Goal: Transaction & Acquisition: Book appointment/travel/reservation

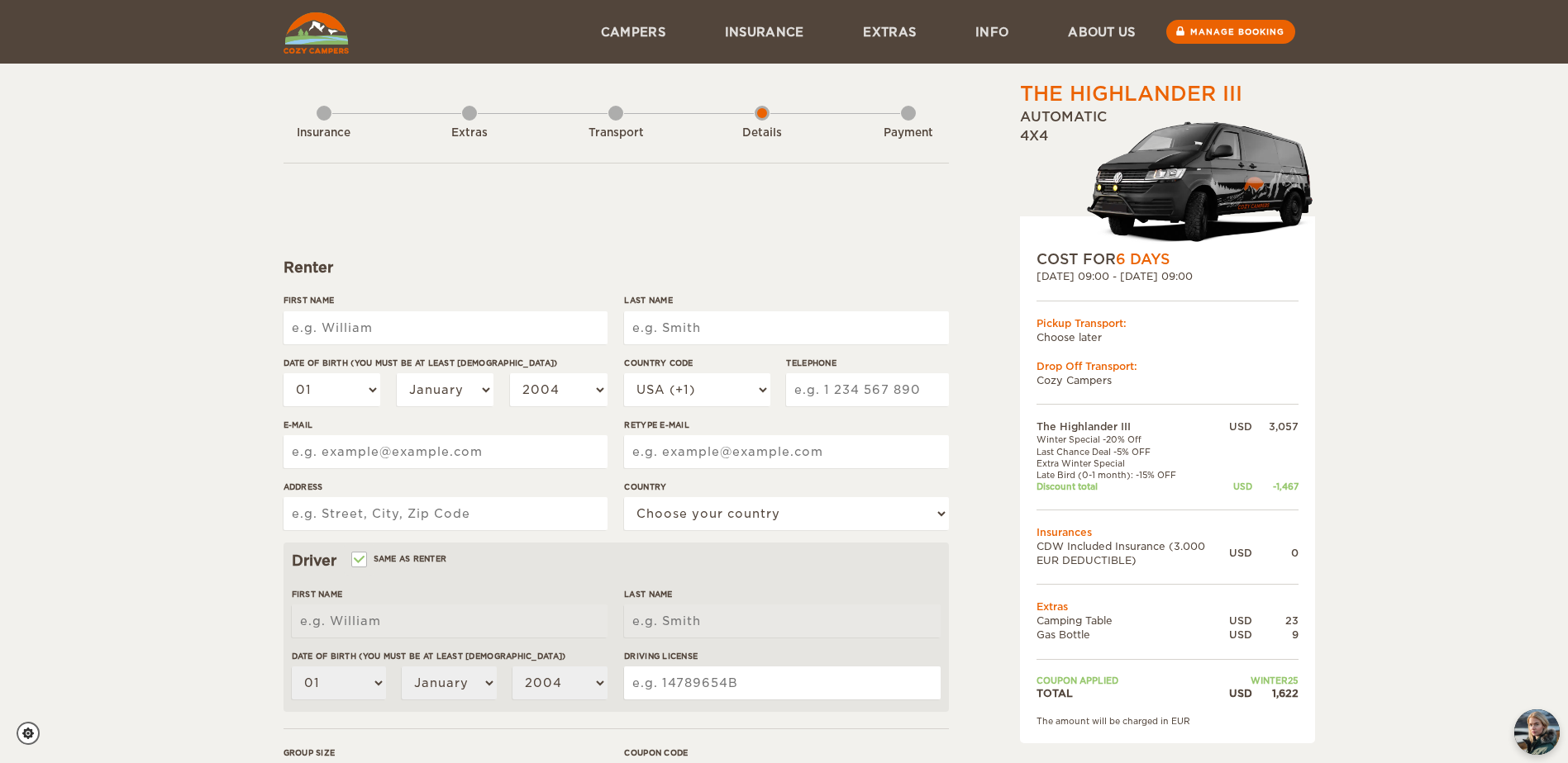
click at [404, 324] on input "First Name" at bounding box center [445, 328] width 324 height 33
type input "m"
type input "Michael"
type input "Jones"
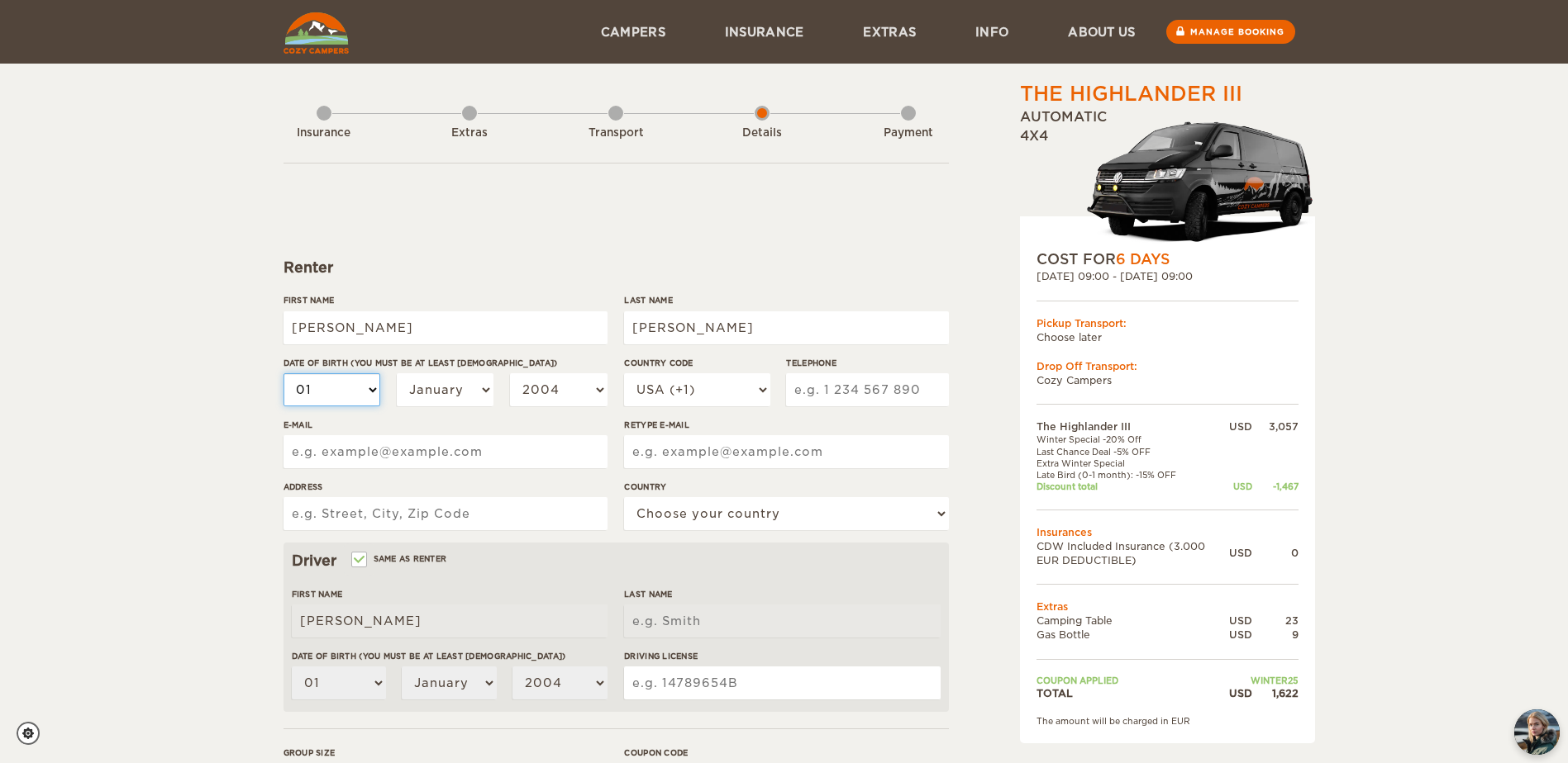
type input "Jones"
select select "02"
select select "04"
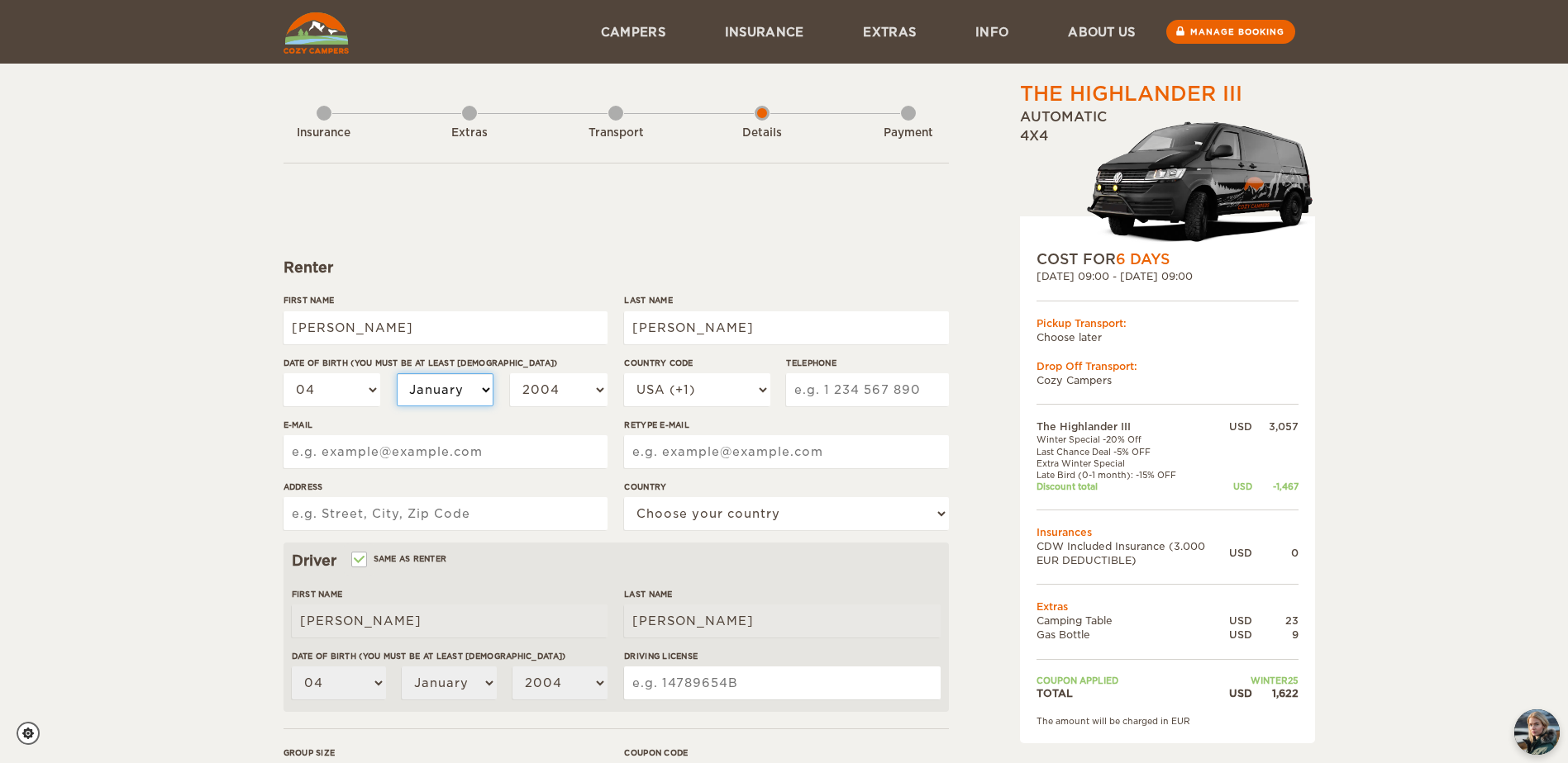
click at [468, 389] on select "January February March April May June July August September October November De…" at bounding box center [445, 390] width 98 height 33
select select "04"
click at [397, 373] on select "January February March April May June July August September October November De…" at bounding box center [445, 390] width 98 height 33
select select "04"
click at [593, 393] on select "2004 2003 2002 2001 2000 1999 1998 1997 1996 1995 1994 1993 1992 1991 1990 1989…" at bounding box center [558, 390] width 98 height 33
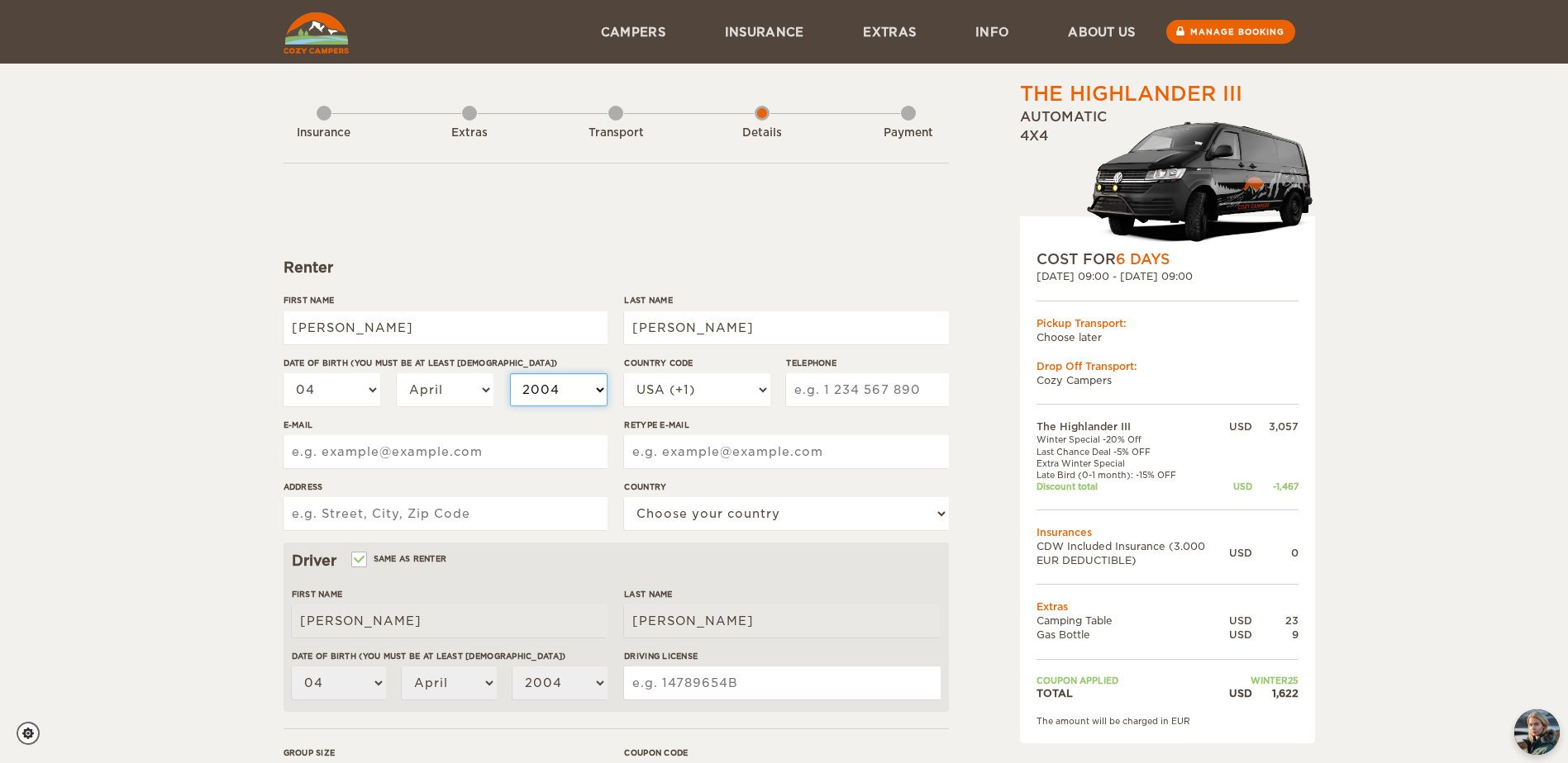
select select "1991"
click at [510, 373] on select "2004 2003 2002 2001 2000 1999 1998 1997 1996 1995 1994 1993 1992 1991 1990 1989…" at bounding box center [558, 390] width 98 height 33
select select "1991"
click at [888, 388] on input "Telephone" at bounding box center [867, 390] width 162 height 33
type input "6789779024"
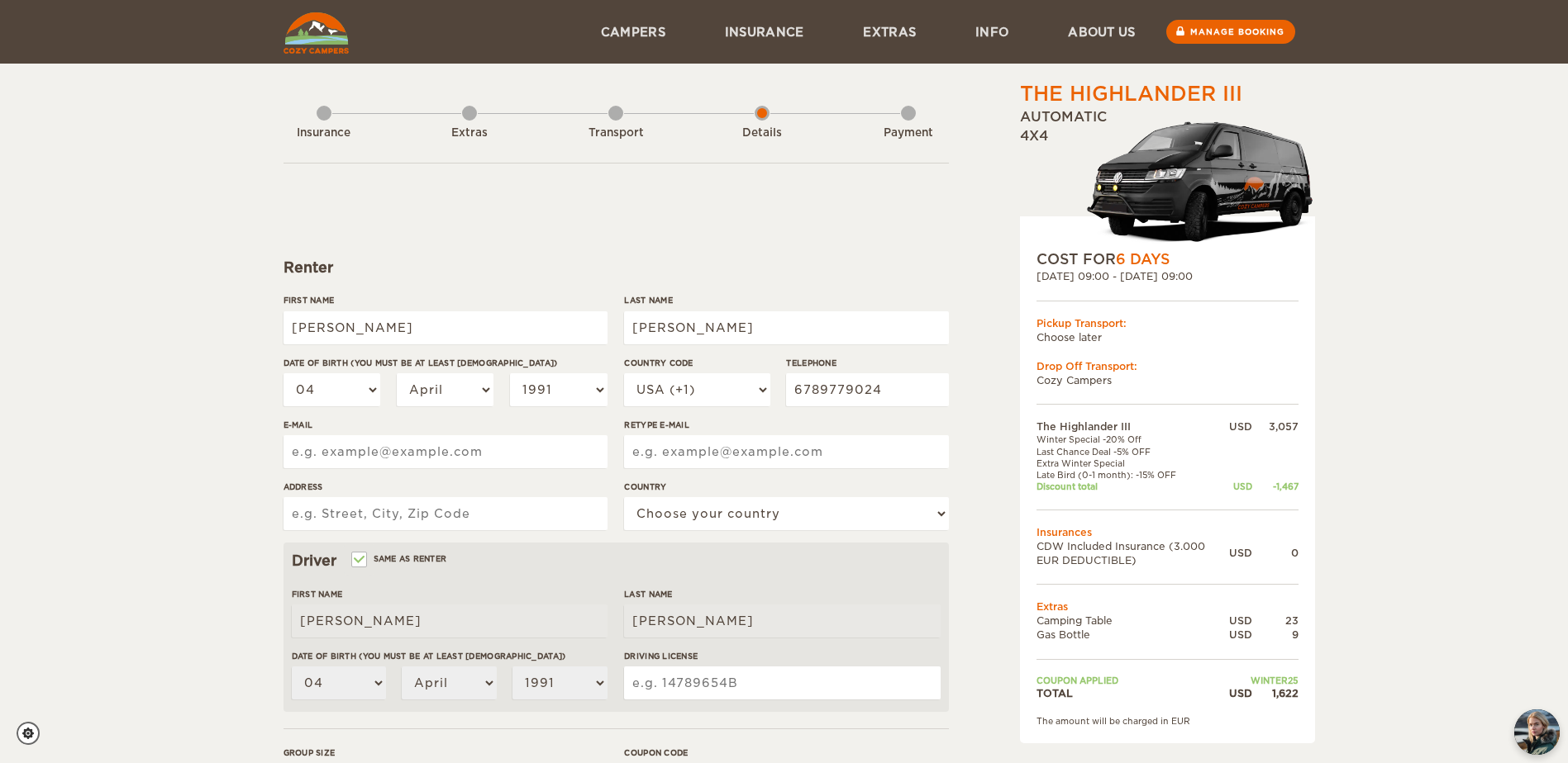
click at [228, 462] on div "The Highlander III Expand Collapse Total 1,622 USD Automatic 4x4 COST FOR 6 Day…" at bounding box center [784, 537] width 1568 height 1074
click at [377, 460] on input "E-mail" at bounding box center [445, 452] width 324 height 33
type input "patjones0909@gmail.com"
click at [721, 454] on input "Retype E-mail" at bounding box center [785, 452] width 324 height 33
type input "patjones0909@gmail.com"
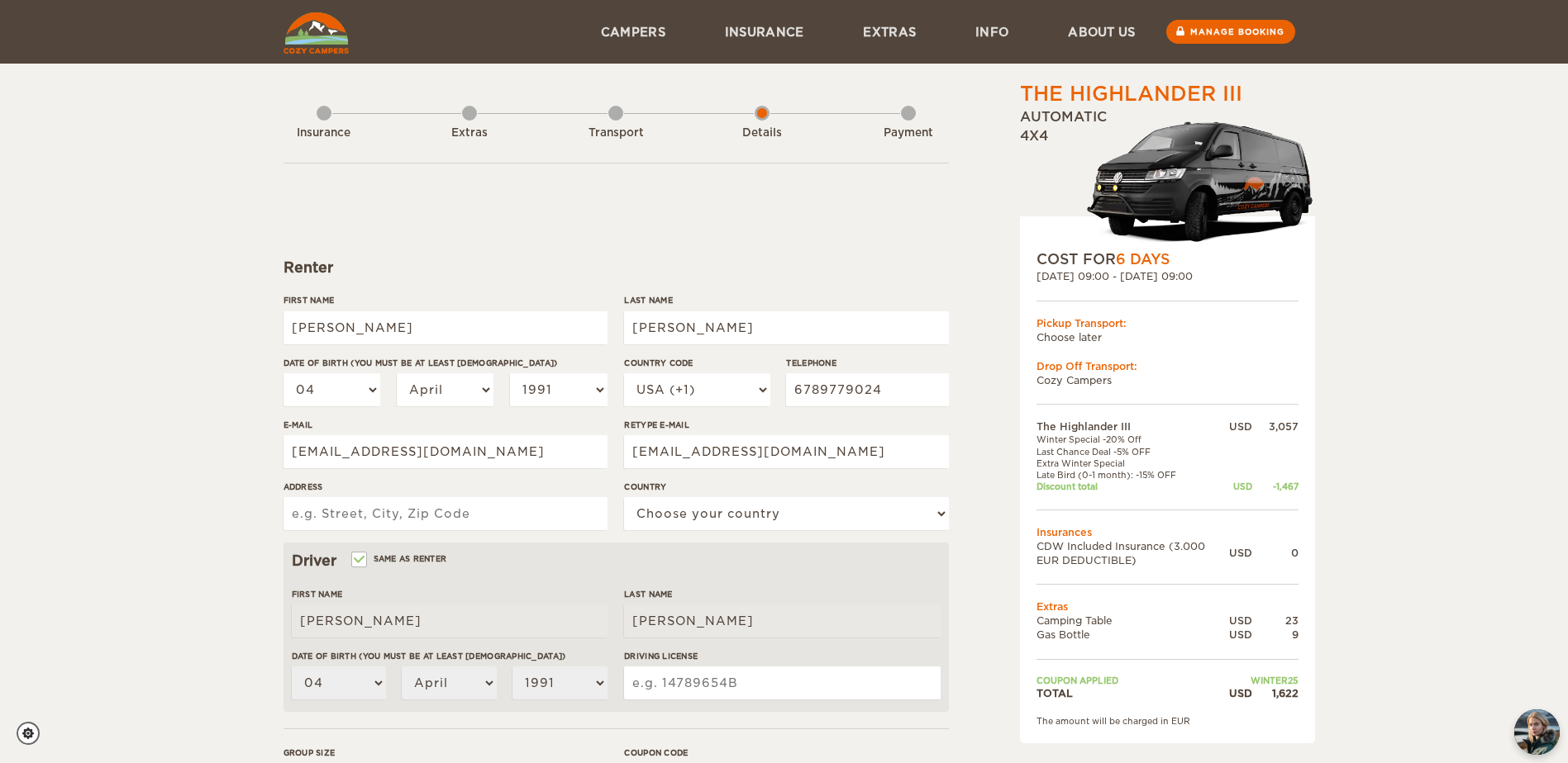
drag, startPoint x: 438, startPoint y: 521, endPoint x: 446, endPoint y: 519, distance: 8.2
click at [440, 521] on input "Address" at bounding box center [445, 514] width 324 height 33
type input "417 Wiscasset Way NW Dallas GA 30157"
click at [768, 510] on select "Choose your country United States United Kingdom Germany Afghanistan Albania Al…" at bounding box center [785, 514] width 324 height 33
select select "222"
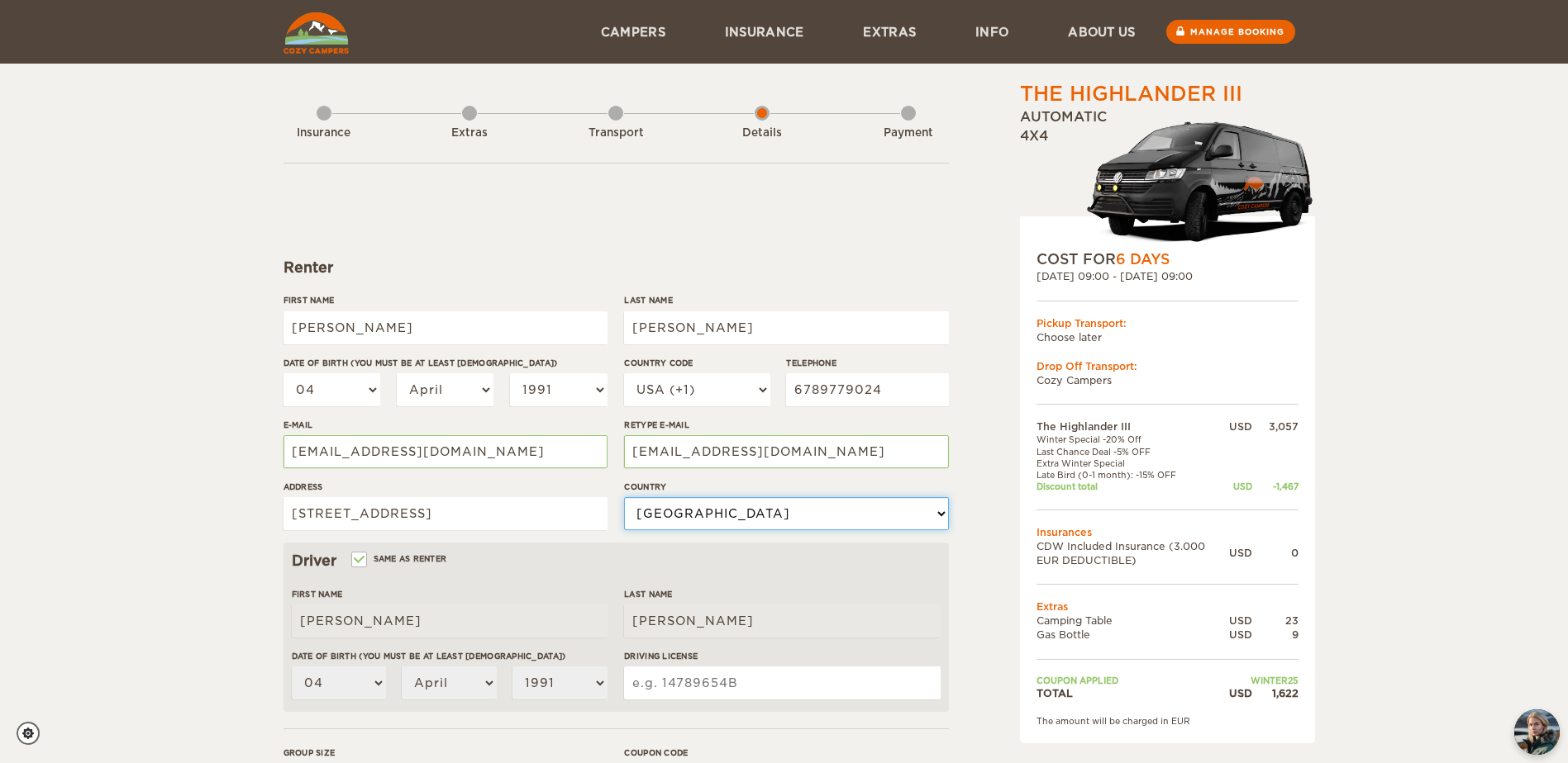
click at [624, 497] on select "Choose your country United States United Kingdom Germany Afghanistan Albania Al…" at bounding box center [785, 514] width 324 height 33
click at [843, 581] on div "Driver Same as renter First Name Michael Last Name Jones Date of birth (You mus…" at bounding box center [616, 627] width 666 height 169
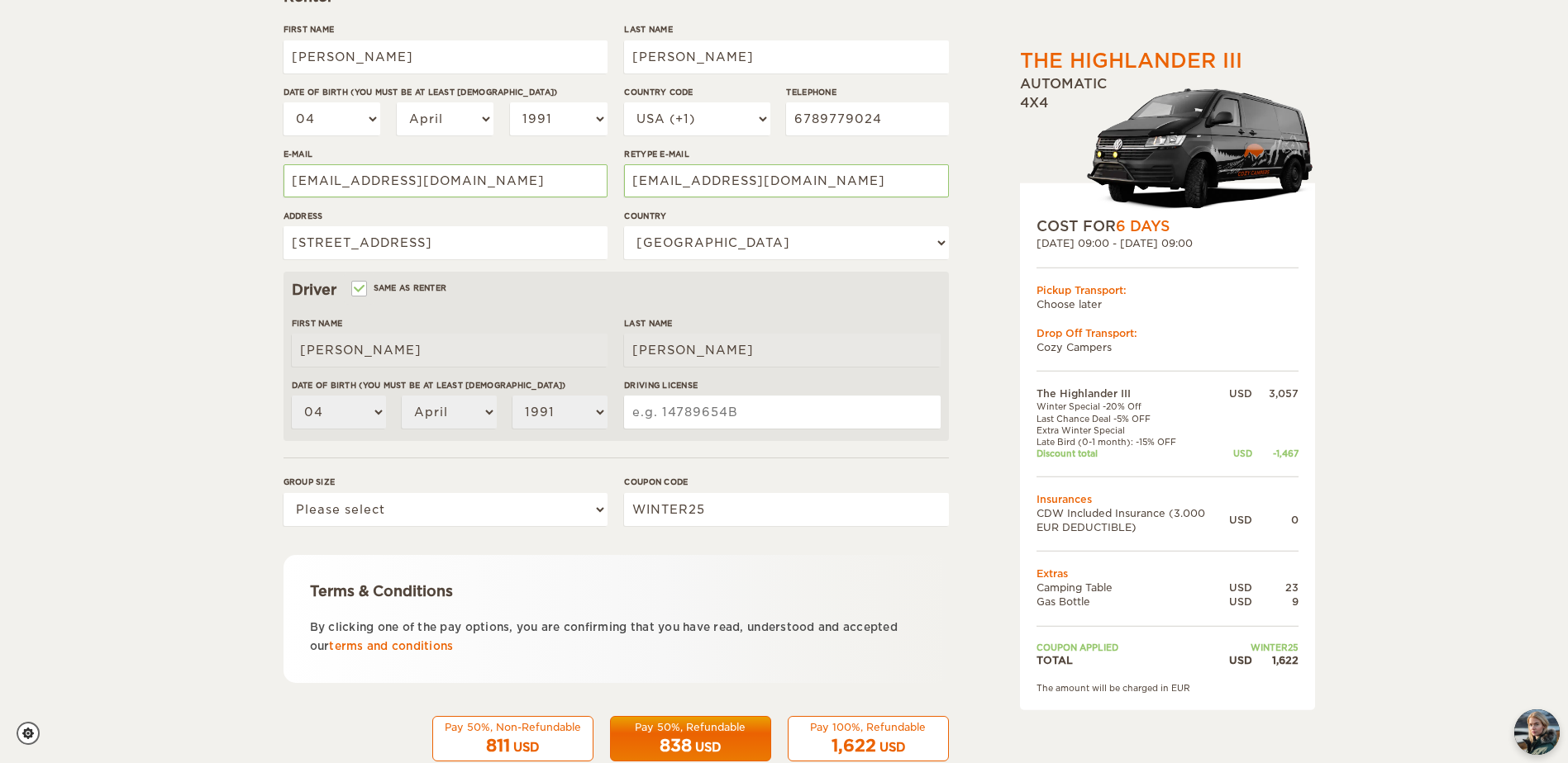
scroll to position [310, 0]
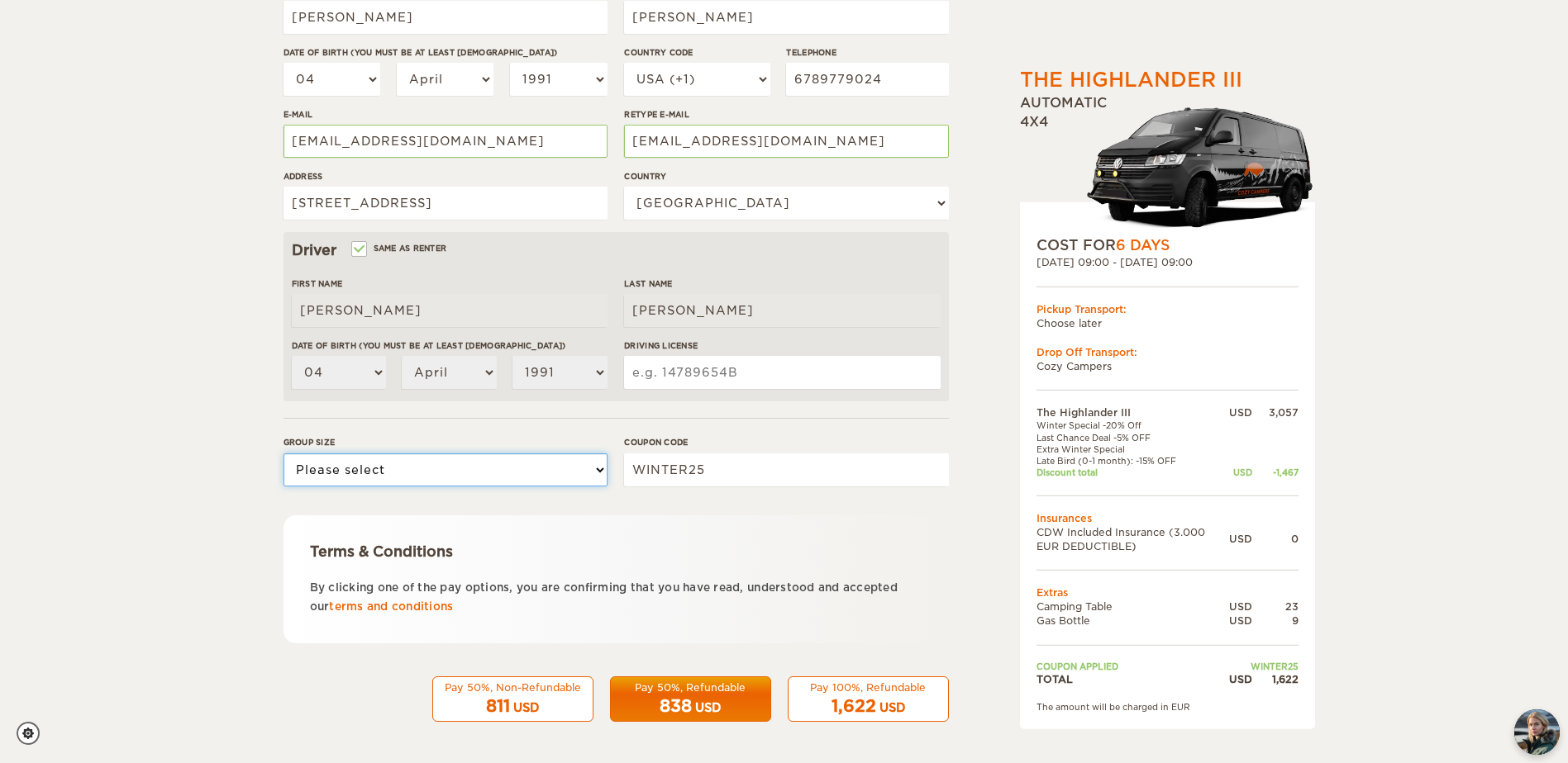
click at [558, 468] on select "Please select 1 2 3" at bounding box center [445, 470] width 324 height 33
select select "2"
click at [283, 454] on select "Please select 1 2 3" at bounding box center [445, 470] width 324 height 33
click at [656, 517] on div "Terms & Conditions By clicking one of the pay options, you are confirming that …" at bounding box center [616, 579] width 666 height 128
click at [108, 239] on div "The Highlander III Expand Collapse Total 1,622 USD Automatic 4x4 COST FOR 6 Day…" at bounding box center [784, 226] width 1568 height 1074
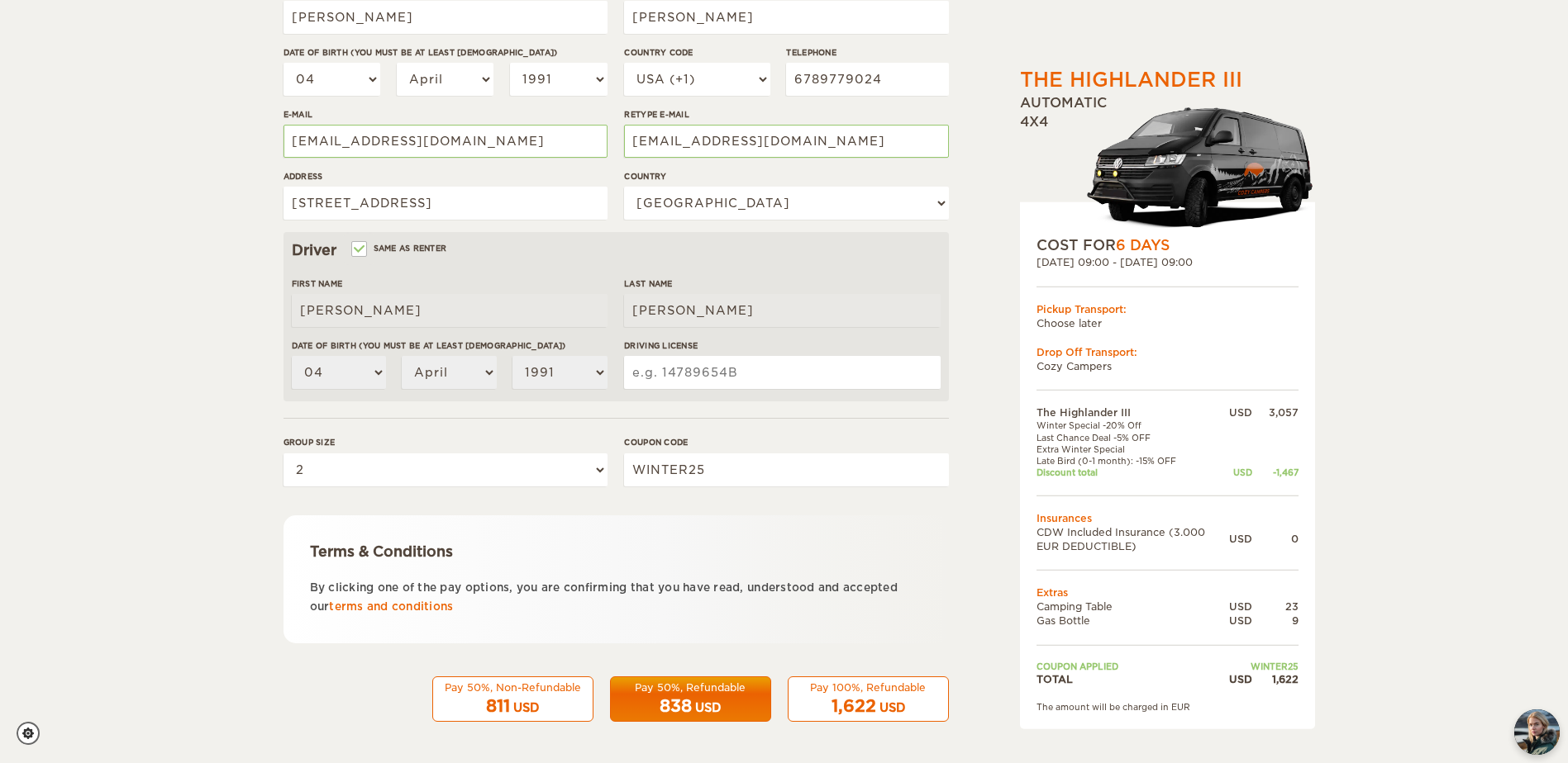
click at [102, 243] on div "The Highlander III Expand Collapse Total 1,622 USD Automatic 4x4 COST FOR 6 Day…" at bounding box center [784, 226] width 1568 height 1074
click at [124, 332] on div "The Highlander III Expand Collapse Total 1,622 USD Automatic 4x4 COST FOR 6 Day…" at bounding box center [784, 226] width 1568 height 1074
click at [746, 371] on input "Driving License" at bounding box center [782, 372] width 315 height 33
type input "053457528"
click at [224, 292] on div "The Highlander III Expand Collapse Total 1,622 USD Automatic 4x4 COST FOR 6 Day…" at bounding box center [784, 226] width 1568 height 1074
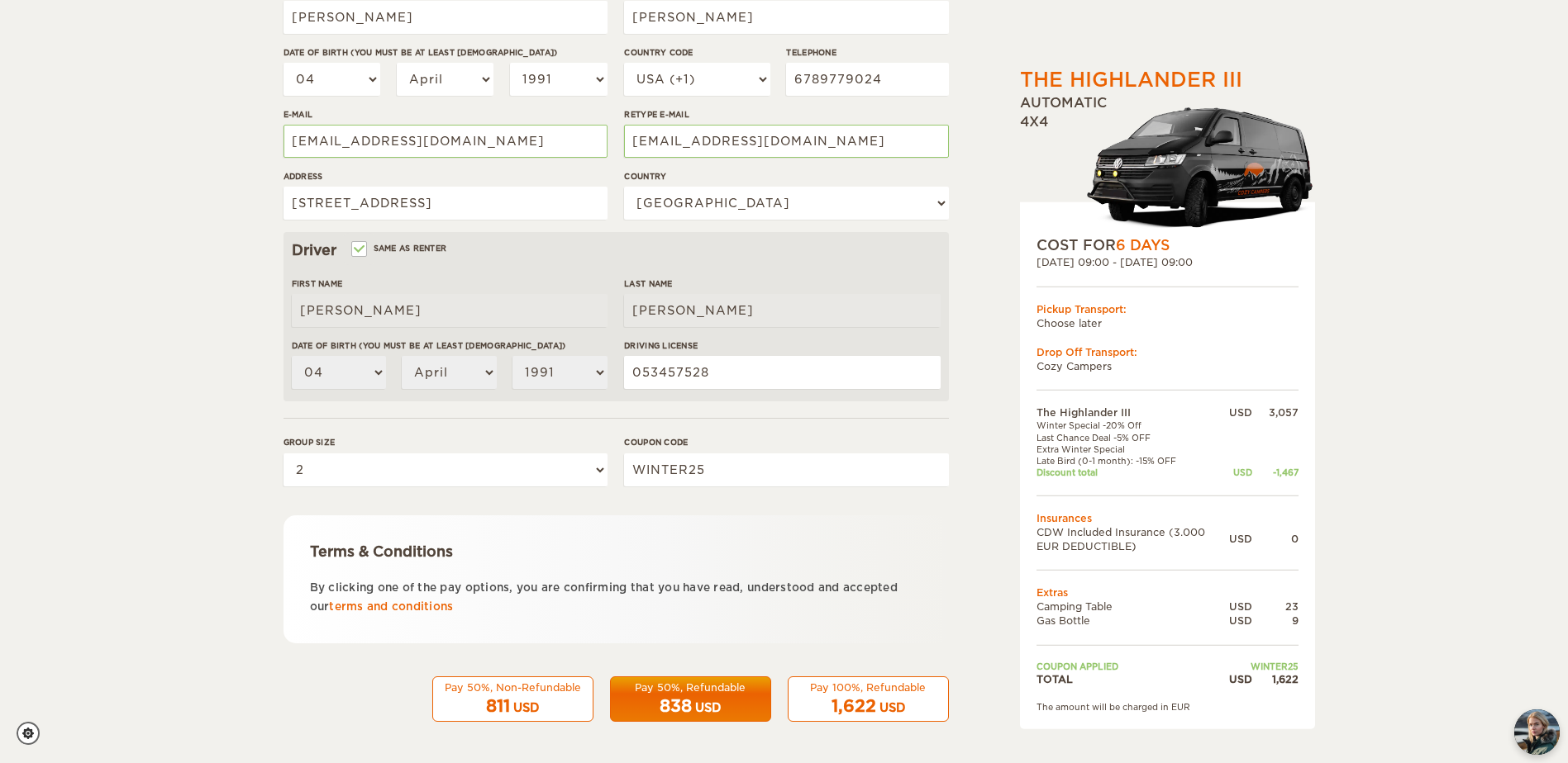
click at [183, 298] on div "The Highlander III Expand Collapse Total 1,622 USD Automatic 4x4 COST FOR 6 Day…" at bounding box center [784, 226] width 1568 height 1074
click at [60, 258] on div "The Highlander III Expand Collapse Total 1,622 USD Automatic 4x4 COST FOR 6 Day…" at bounding box center [784, 226] width 1568 height 1074
drag, startPoint x: 882, startPoint y: 692, endPoint x: 903, endPoint y: 653, distance: 44.3
click at [882, 691] on div "Pay 100%, Refundable" at bounding box center [868, 688] width 139 height 15
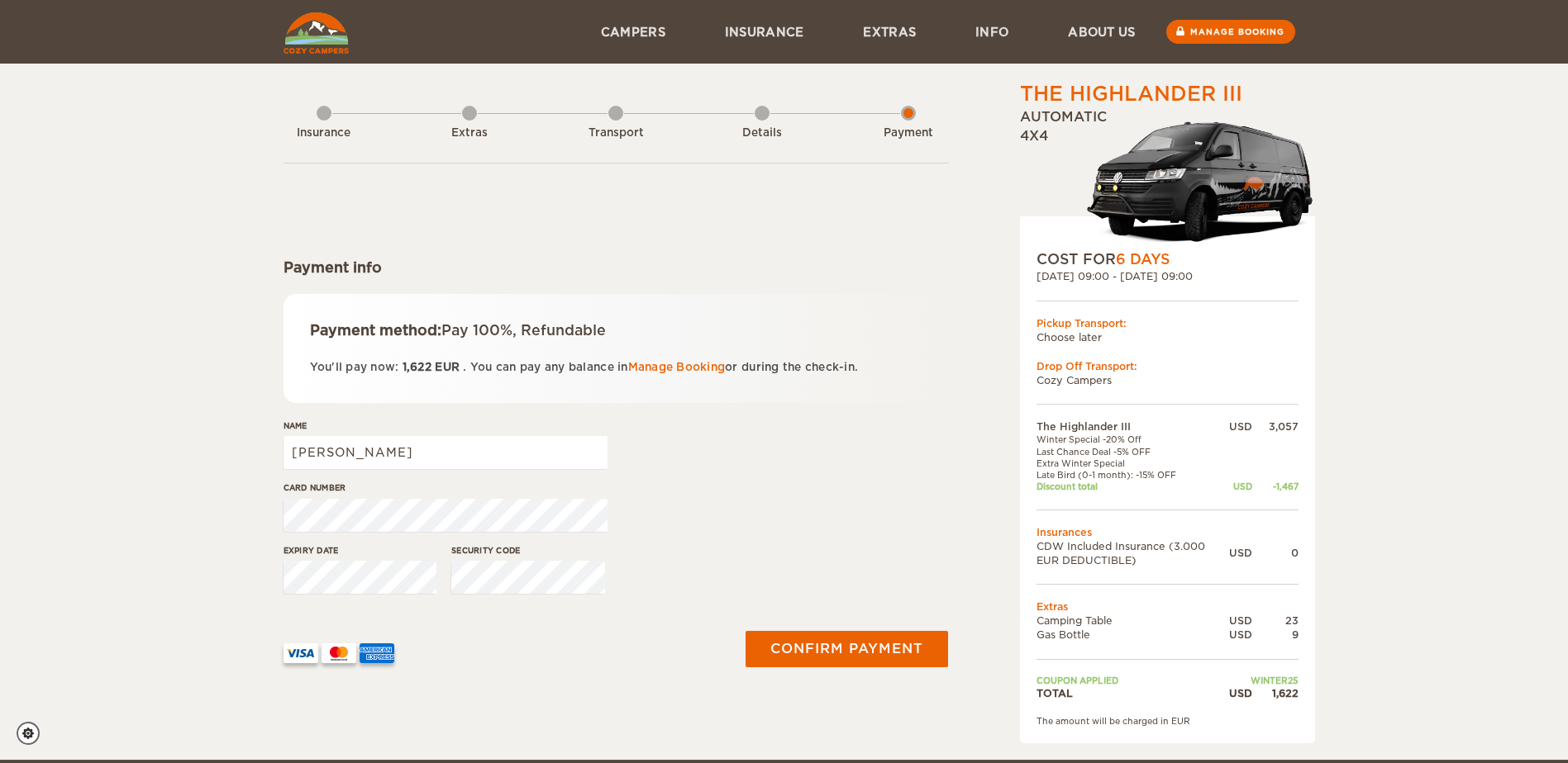
click at [803, 435] on div "Name Michael" at bounding box center [616, 451] width 666 height 62
click at [797, 441] on div "Name Michael" at bounding box center [616, 451] width 666 height 62
click at [817, 433] on div "Name Michael" at bounding box center [616, 451] width 666 height 62
click at [827, 430] on div "Name Michael" at bounding box center [616, 451] width 666 height 62
click at [835, 427] on div "Name Michael" at bounding box center [616, 451] width 666 height 62
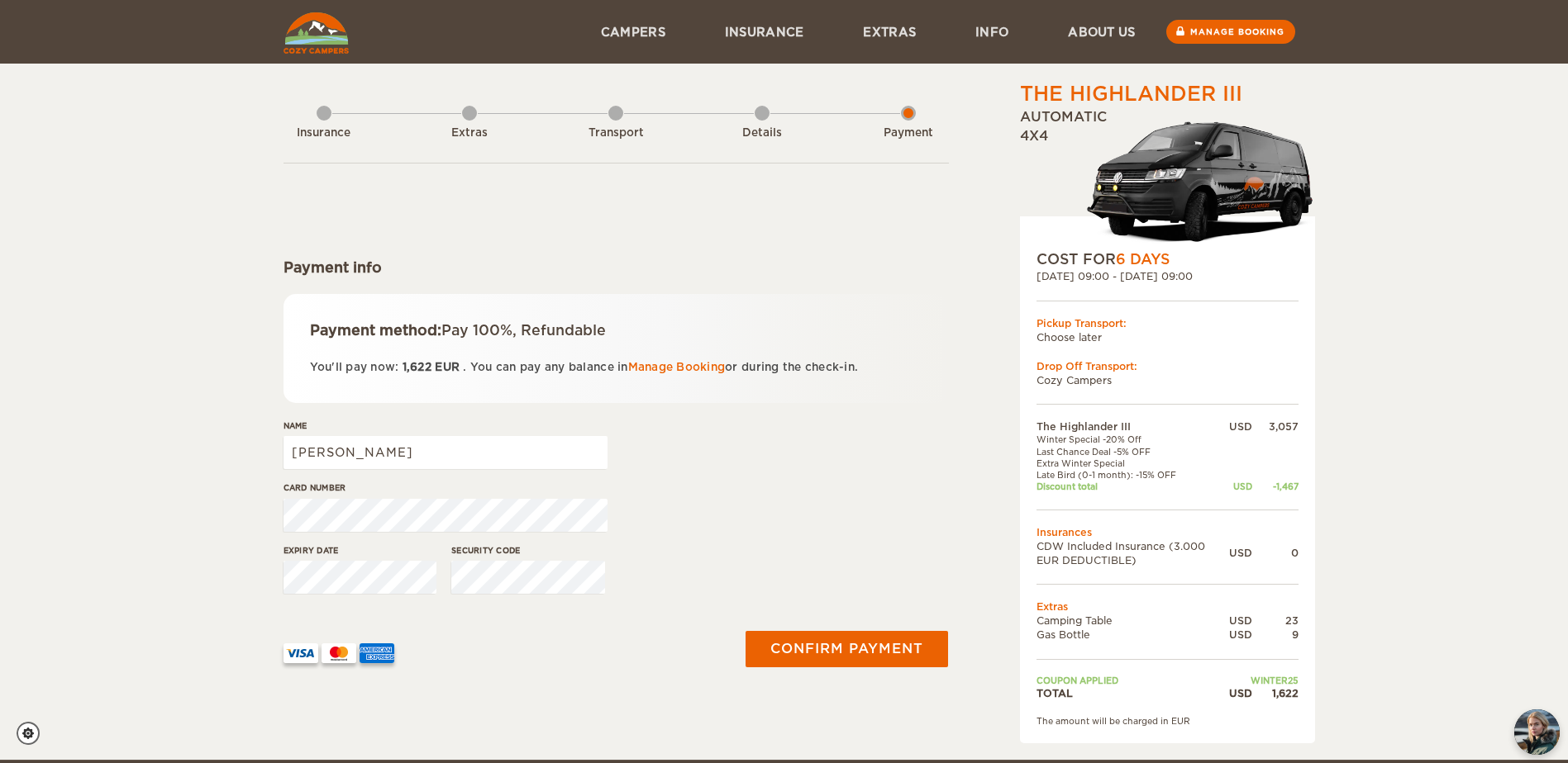
click at [1438, 425] on div "The Highlander III Expand Collapse Total 1,622 USD Automatic 4x4 COST FOR 6 Day…" at bounding box center [784, 380] width 1568 height 760
drag, startPoint x: 717, startPoint y: 478, endPoint x: 738, endPoint y: 470, distance: 22.5
click at [719, 478] on div "Name Michael" at bounding box center [616, 451] width 666 height 62
click at [392, 452] on input "Michael" at bounding box center [445, 453] width 324 height 33
click at [809, 455] on div "Name Michael" at bounding box center [616, 451] width 666 height 62
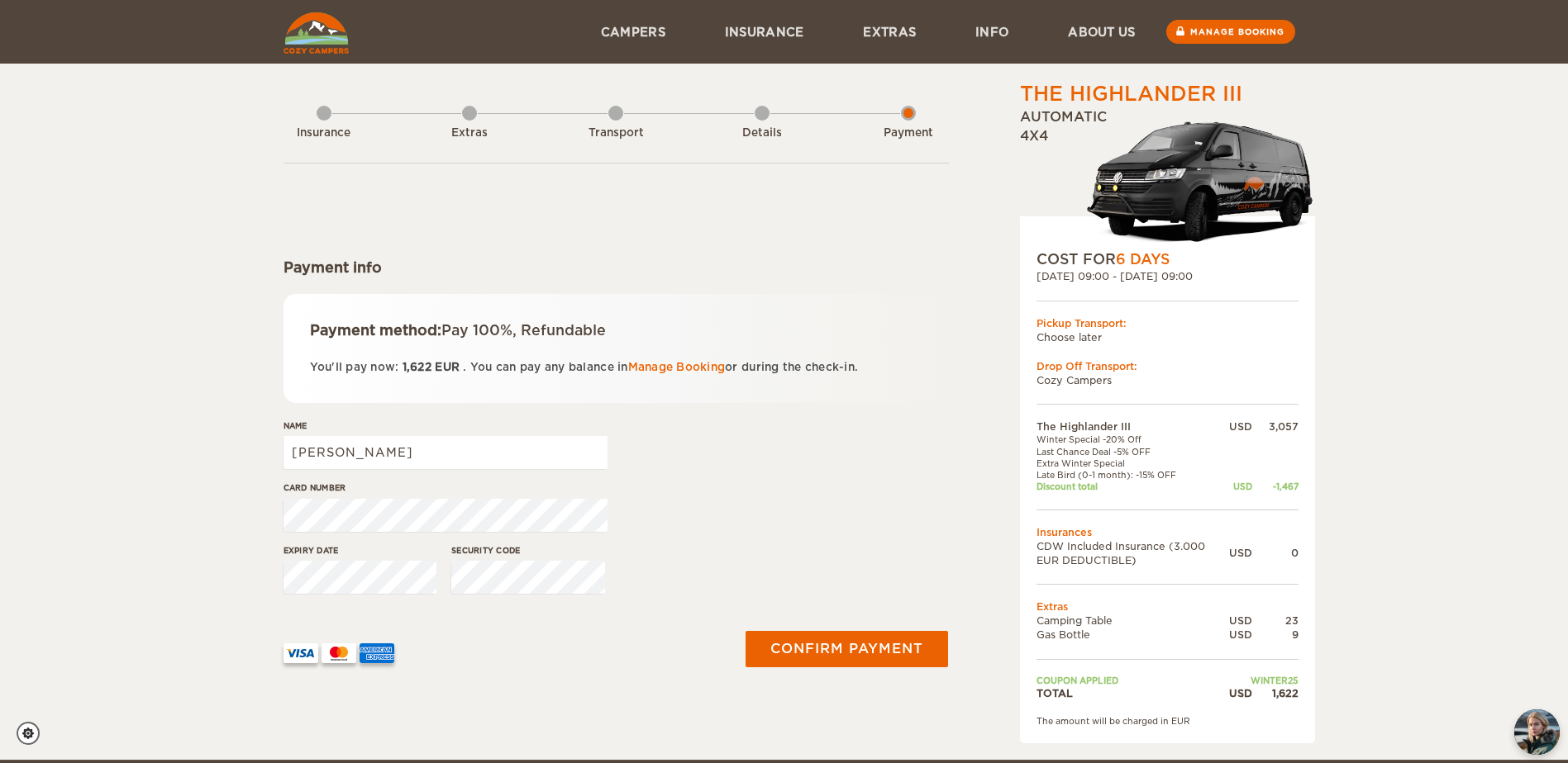
click at [814, 350] on div "Payment method: Pay 100%, Refundable You'll pay now: 1,622 EUR . You can pay an…" at bounding box center [616, 348] width 666 height 109
click at [764, 474] on div "Name Michael" at bounding box center [616, 451] width 666 height 62
click at [696, 534] on div "Card number" at bounding box center [616, 513] width 666 height 62
click at [769, 492] on div "Card number" at bounding box center [616, 513] width 666 height 62
drag, startPoint x: 410, startPoint y: 455, endPoint x: 422, endPoint y: 453, distance: 12.2
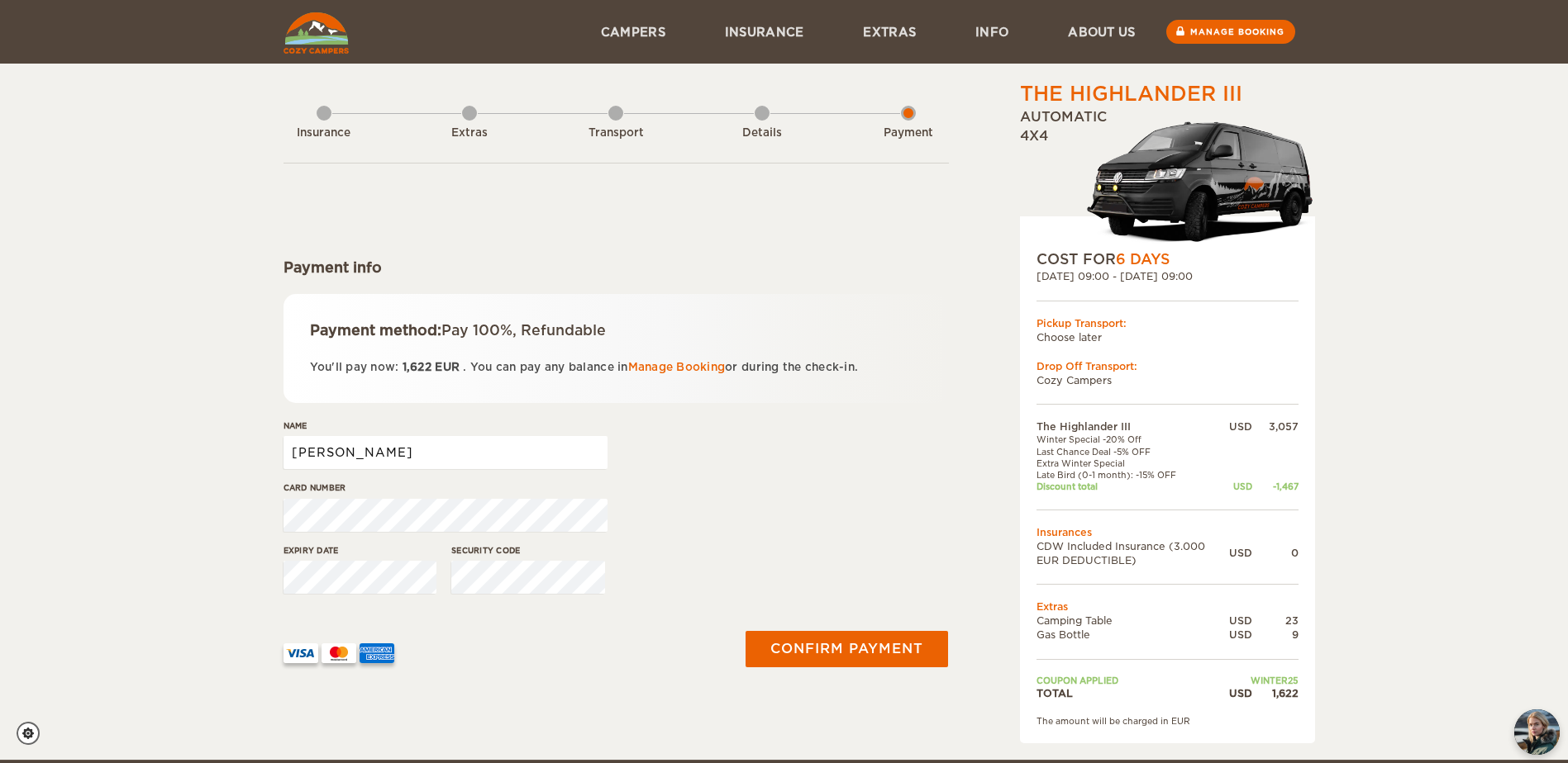
click at [411, 455] on input "Michael" at bounding box center [445, 453] width 324 height 33
type input "Michael Jones"
click at [759, 441] on div "Name Michael Jones" at bounding box center [616, 451] width 666 height 62
click at [839, 650] on button "Confirm payment" at bounding box center [846, 649] width 208 height 37
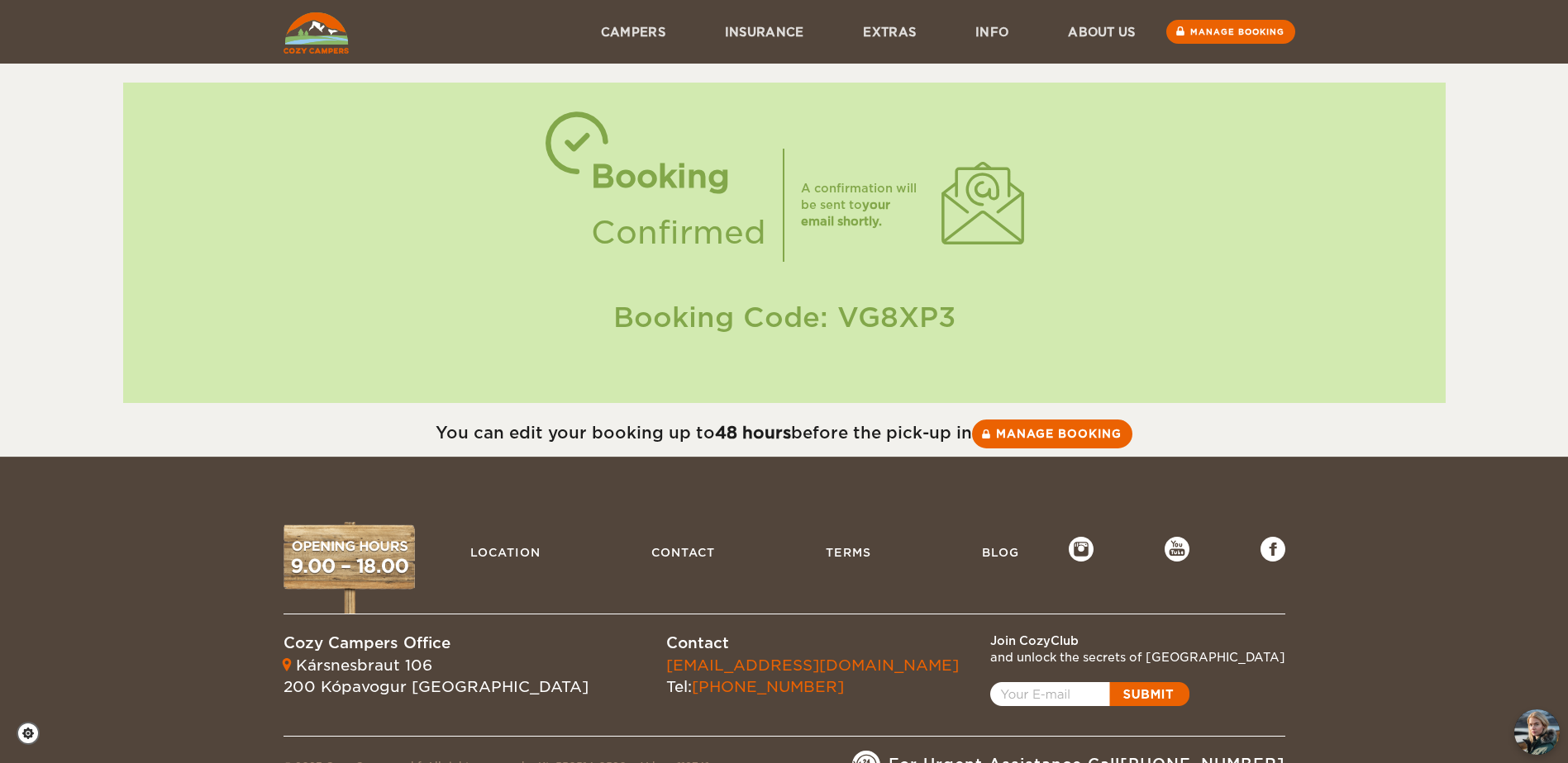
click at [606, 299] on div "Booking Confirmed A confirmation will be sent to your email shortly. Booking Co…" at bounding box center [784, 243] width 1322 height 321
click at [1166, 262] on div "Booking Confirmed A confirmation will be sent to your email shortly. Booking Co…" at bounding box center [784, 243] width 1322 height 321
click at [1434, 337] on div "Booking Confirmed A confirmation will be sent to your email shortly. Booking Co…" at bounding box center [784, 243] width 1322 height 321
click at [1462, 332] on div "Booking Confirmed A confirmation will be sent to your email shortly. Booking Co…" at bounding box center [784, 228] width 1568 height 456
click at [94, 398] on div "Booking Confirmed A confirmation will be sent to your email shortly. Booking Co…" at bounding box center [784, 228] width 1568 height 456
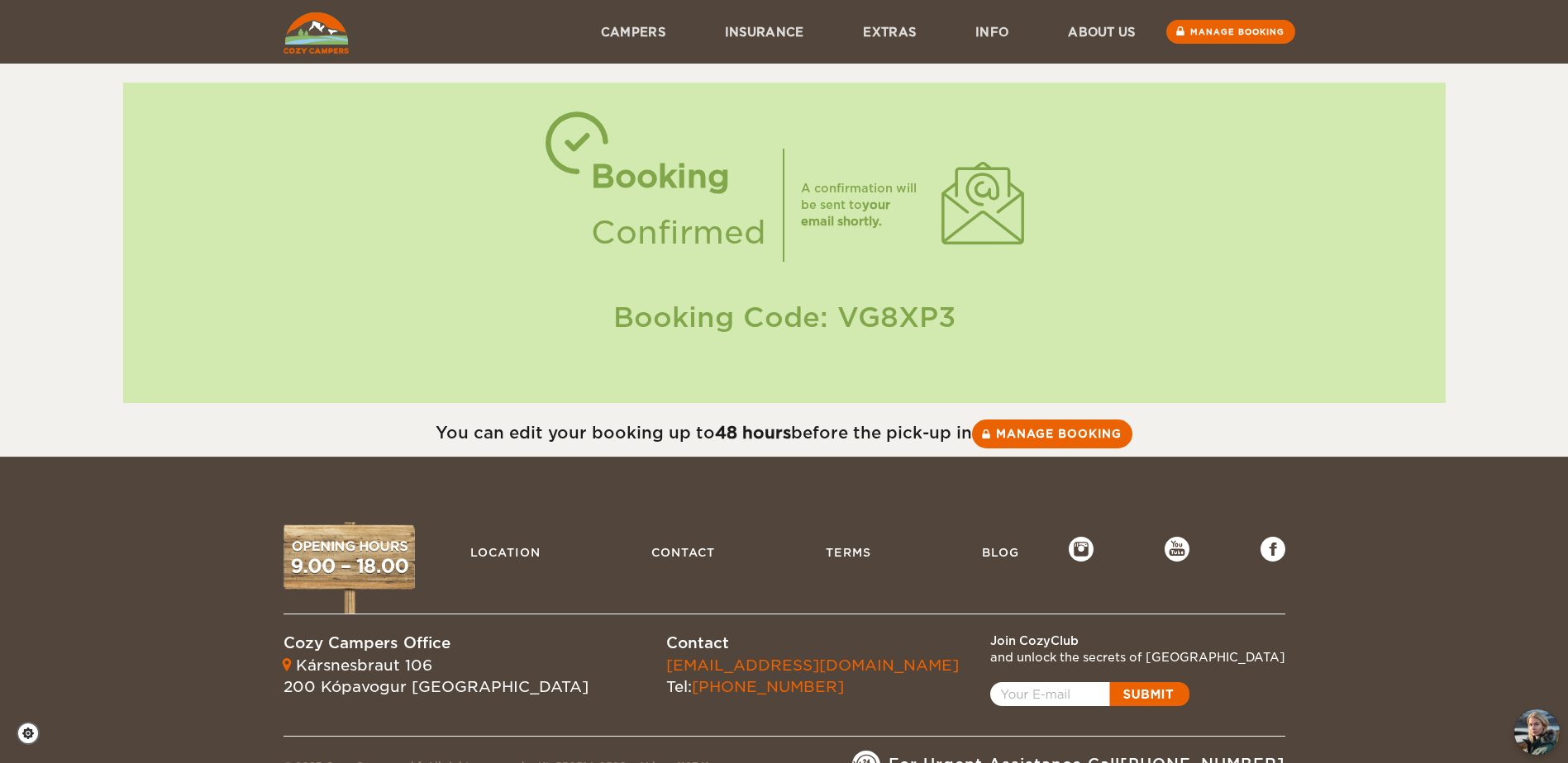
click at [1338, 241] on div "Booking Confirmed A confirmation will be sent to your email shortly. Booking Co…" at bounding box center [784, 243] width 1322 height 321
